Goal: Task Accomplishment & Management: Manage account settings

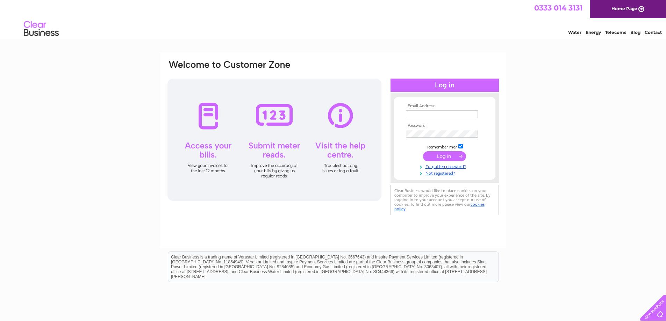
type input "hannahsmith@pennypetroleum.co.uk"
click at [450, 153] on input "submit" at bounding box center [444, 156] width 43 height 10
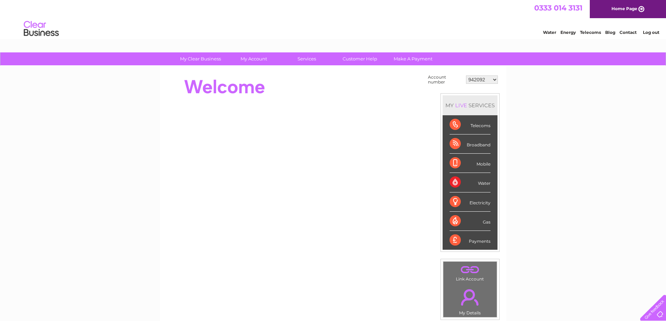
click at [494, 78] on select "942092 30270592 30272491 30277862" at bounding box center [482, 79] width 32 height 8
select select "30272491"
click at [466, 75] on select "942092 30270592 30272491 30277862" at bounding box center [482, 79] width 32 height 8
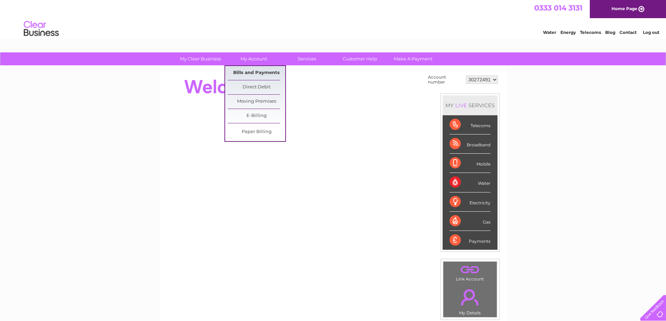
click at [247, 71] on link "Bills and Payments" at bounding box center [256, 73] width 58 height 14
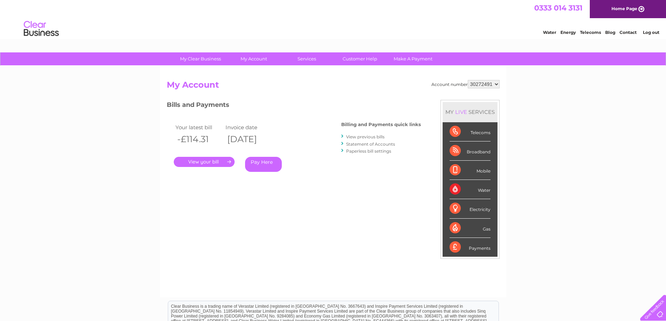
click at [219, 163] on link "." at bounding box center [204, 162] width 61 height 10
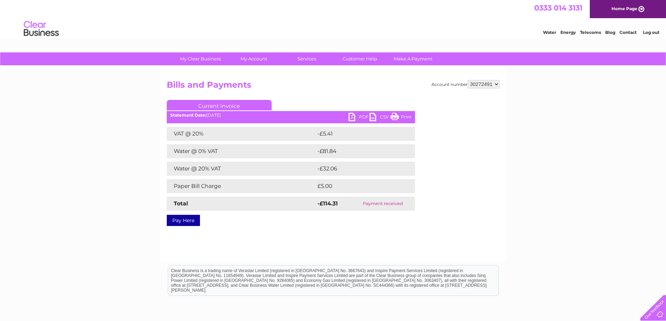
click at [351, 114] on link "PDF" at bounding box center [358, 118] width 21 height 10
click at [406, 116] on link "Print" at bounding box center [400, 118] width 21 height 10
click at [495, 83] on select "942092 30270592 30272491 30277862" at bounding box center [483, 84] width 32 height 8
select select "30277862"
click at [467, 80] on select "942092 30270592 30272491 30277862" at bounding box center [483, 84] width 32 height 8
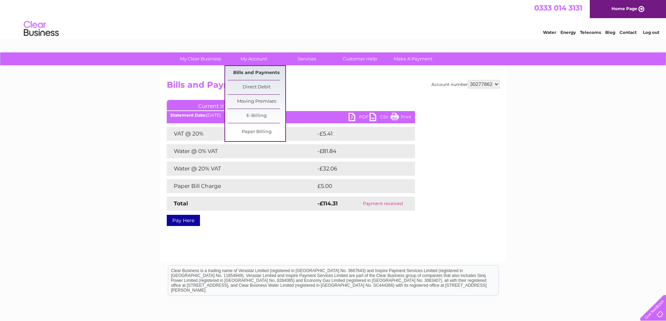
click at [249, 71] on link "Bills and Payments" at bounding box center [256, 73] width 58 height 14
click at [257, 72] on link "Bills and Payments" at bounding box center [256, 73] width 58 height 14
click at [258, 72] on link "Bills and Payments" at bounding box center [256, 73] width 58 height 14
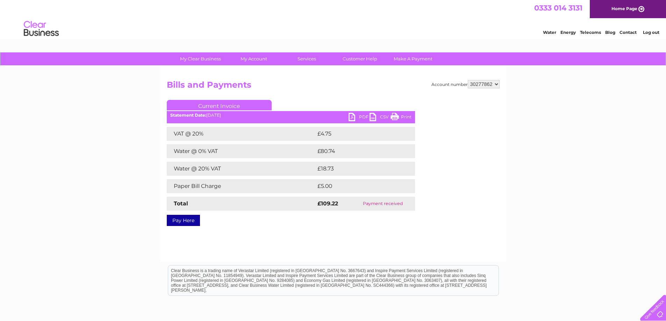
click at [393, 116] on link "Print" at bounding box center [400, 118] width 21 height 10
click at [358, 58] on link "Customer Help" at bounding box center [360, 58] width 58 height 13
